Goal: Complete application form: Complete application form

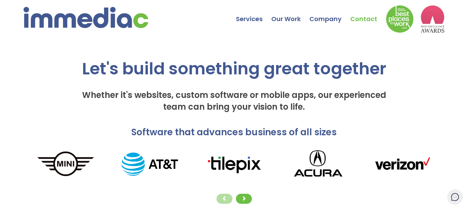
click at [362, 20] on link "Contact" at bounding box center [369, 14] width 36 height 24
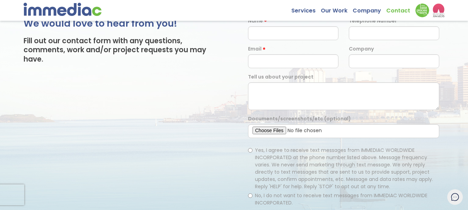
scroll to position [35, 0]
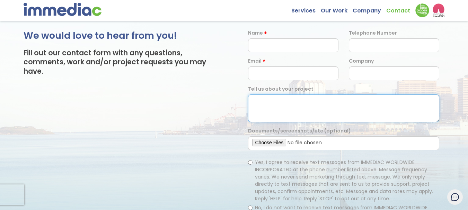
click at [288, 112] on textarea at bounding box center [344, 109] width 192 height 28
paste textarea "Hi, Hope you're fine & doing well. I am a guest post service provider and conte…"
type textarea "Hi, Hope you're fine & doing well. I am a guest post service provider and conte…"
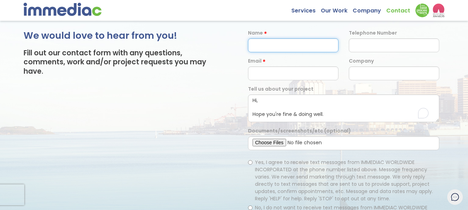
click at [276, 48] on input "text" at bounding box center [293, 45] width 90 height 14
type input "[PERSON_NAME]"
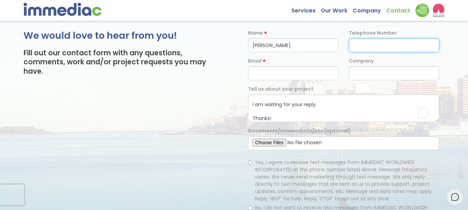
type input "09002659880"
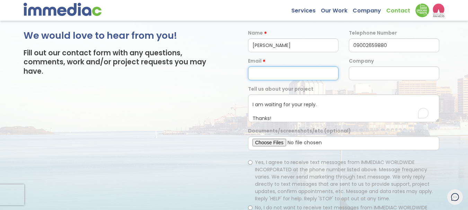
type input "[PERSON_NAME][EMAIL_ADDRESS][DOMAIN_NAME]"
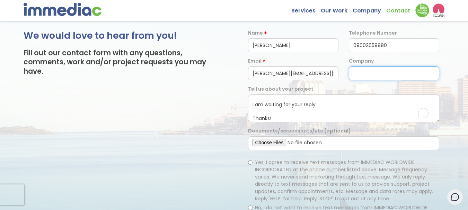
type input "[URL][DOMAIN_NAME]"
click at [375, 72] on input "[URL][DOMAIN_NAME]" at bounding box center [394, 74] width 90 height 14
click at [414, 63] on div "Company" at bounding box center [394, 69] width 101 height 23
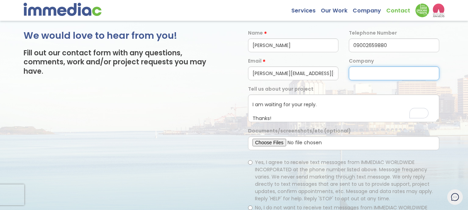
click at [421, 70] on input "text" at bounding box center [394, 74] width 90 height 14
paste input "Hub Page Media"
type input "Hub Page Media"
click at [248, 164] on div "Yes, I agree to receive text messages from IMMEDIAC WORLDWIDE INCORPORATED at t…" at bounding box center [344, 189] width 202 height 67
click at [254, 162] on label "Yes, I agree to receive text messages from IMMEDIAC WORLDWIDE INCORPORATED at t…" at bounding box center [344, 181] width 192 height 44
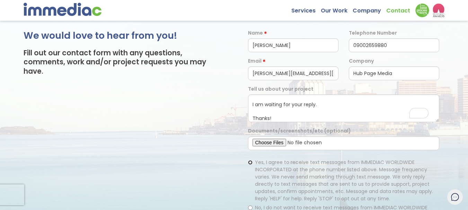
click at [253, 162] on input "Yes, I agree to receive text messages from IMMEDIAC WORLDWIDE INCORPORATED at t…" at bounding box center [250, 163] width 5 height 5
radio input "true"
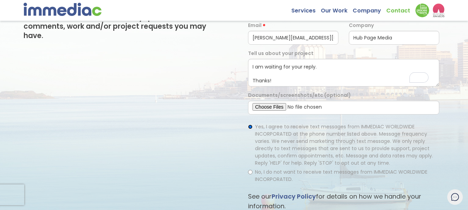
scroll to position [104, 0]
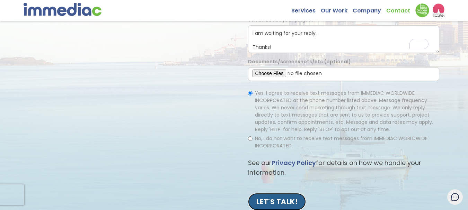
click at [281, 201] on input "LET'S TALK!" at bounding box center [277, 201] width 58 height 17
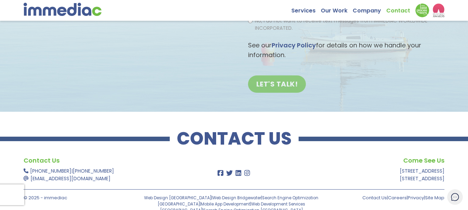
scroll to position [226, 0]
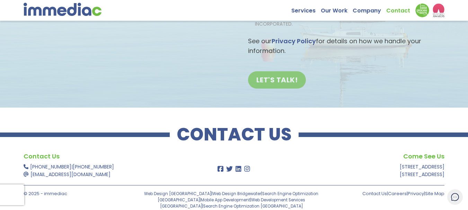
click at [299, 68] on div "LET'S TALK!" at bounding box center [344, 78] width 202 height 21
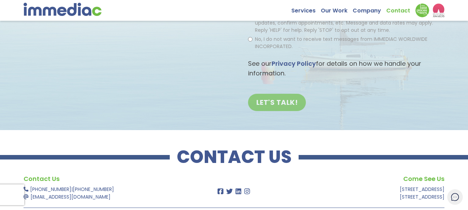
scroll to position [191, 0]
